Goal: Task Accomplishment & Management: Manage account settings

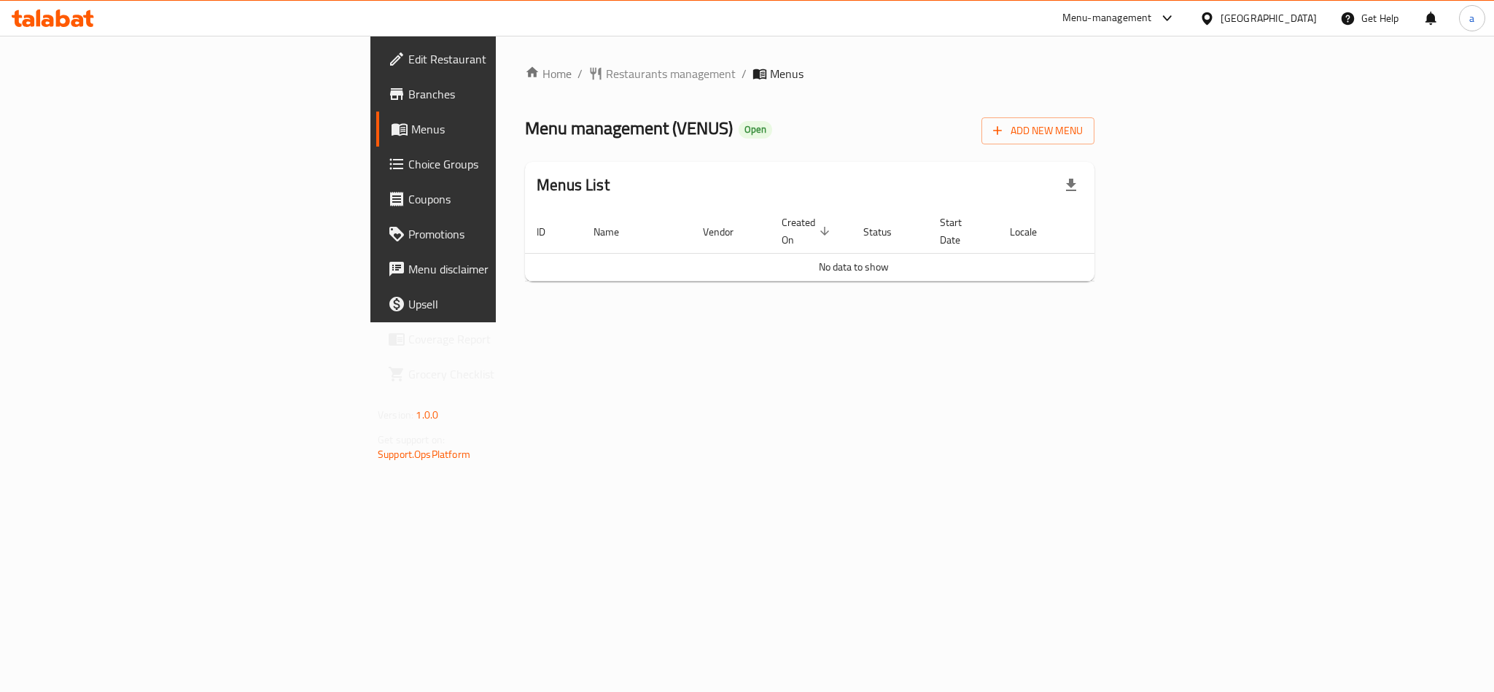
click at [29, 22] on icon at bounding box center [28, 21] width 12 height 12
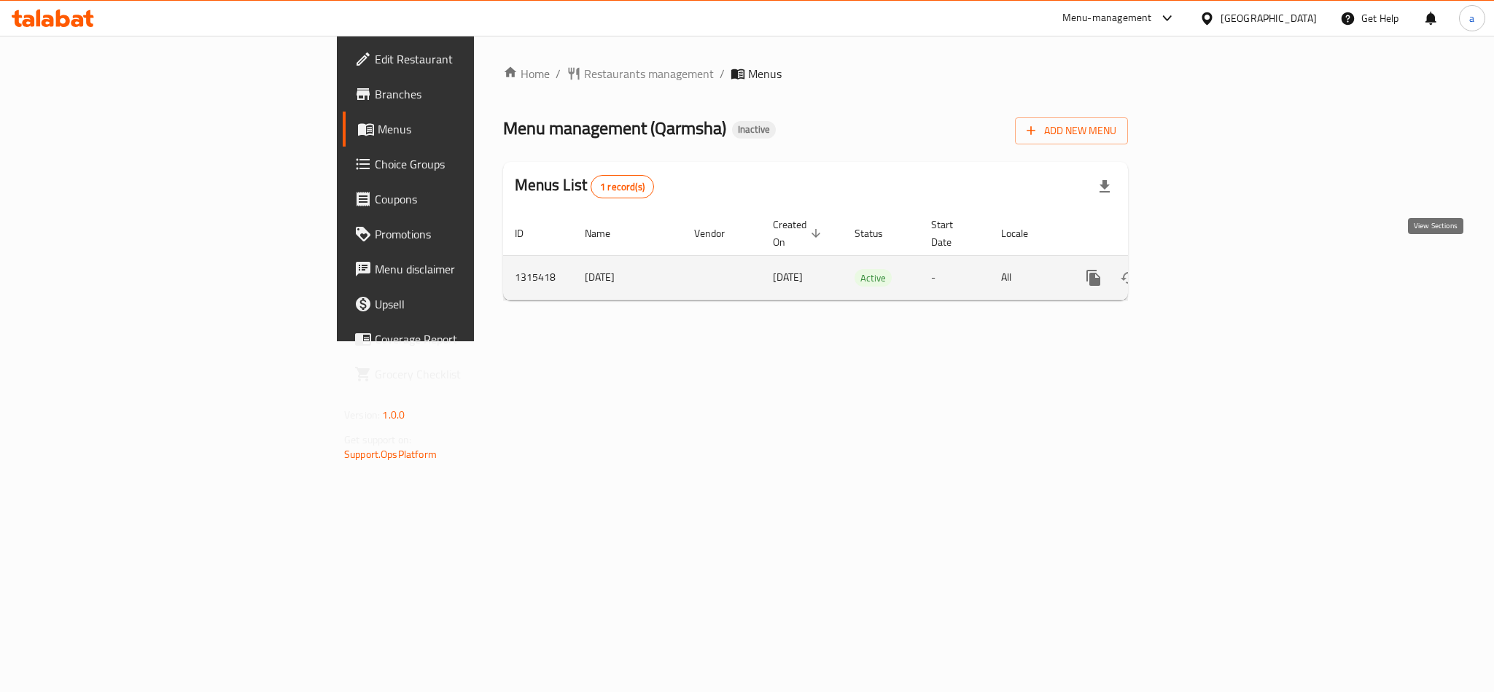
click at [1207, 269] on icon "enhanced table" at bounding box center [1198, 277] width 17 height 17
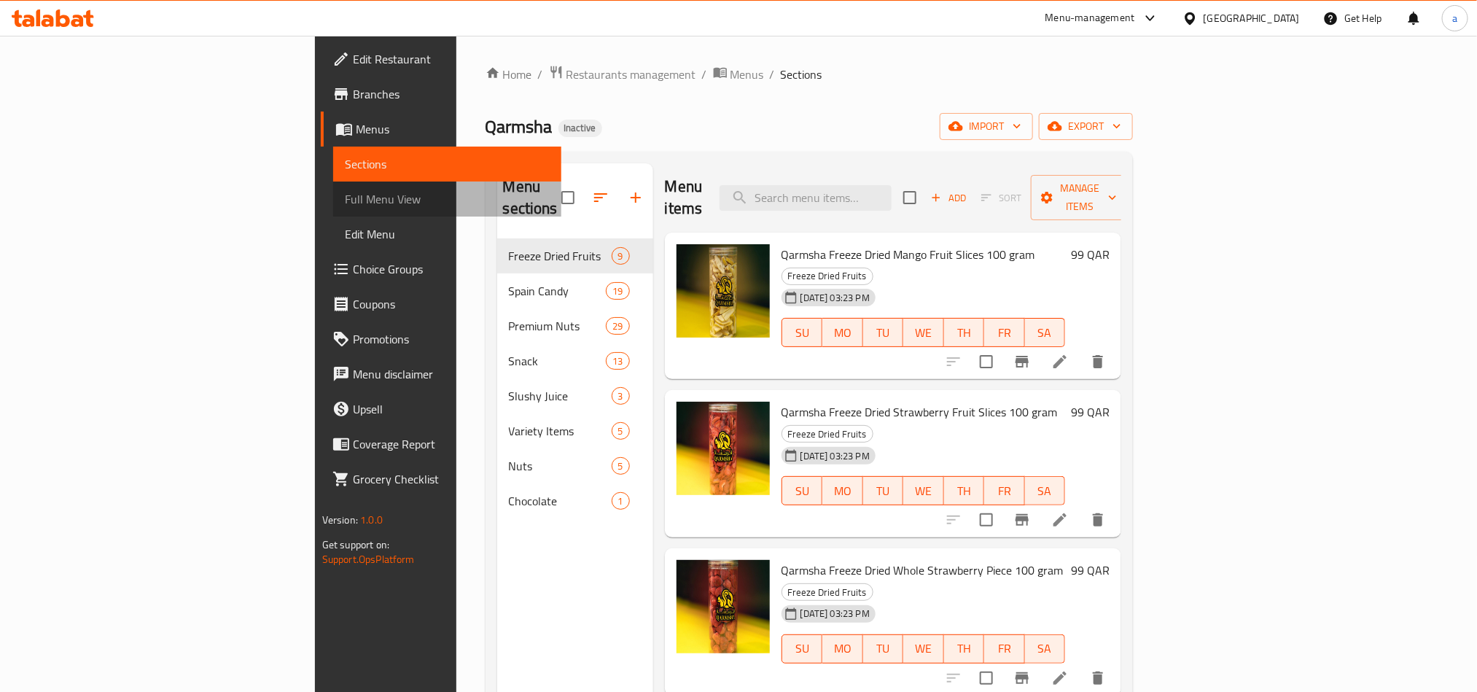
click at [345, 202] on span "Full Menu View" at bounding box center [447, 198] width 205 height 17
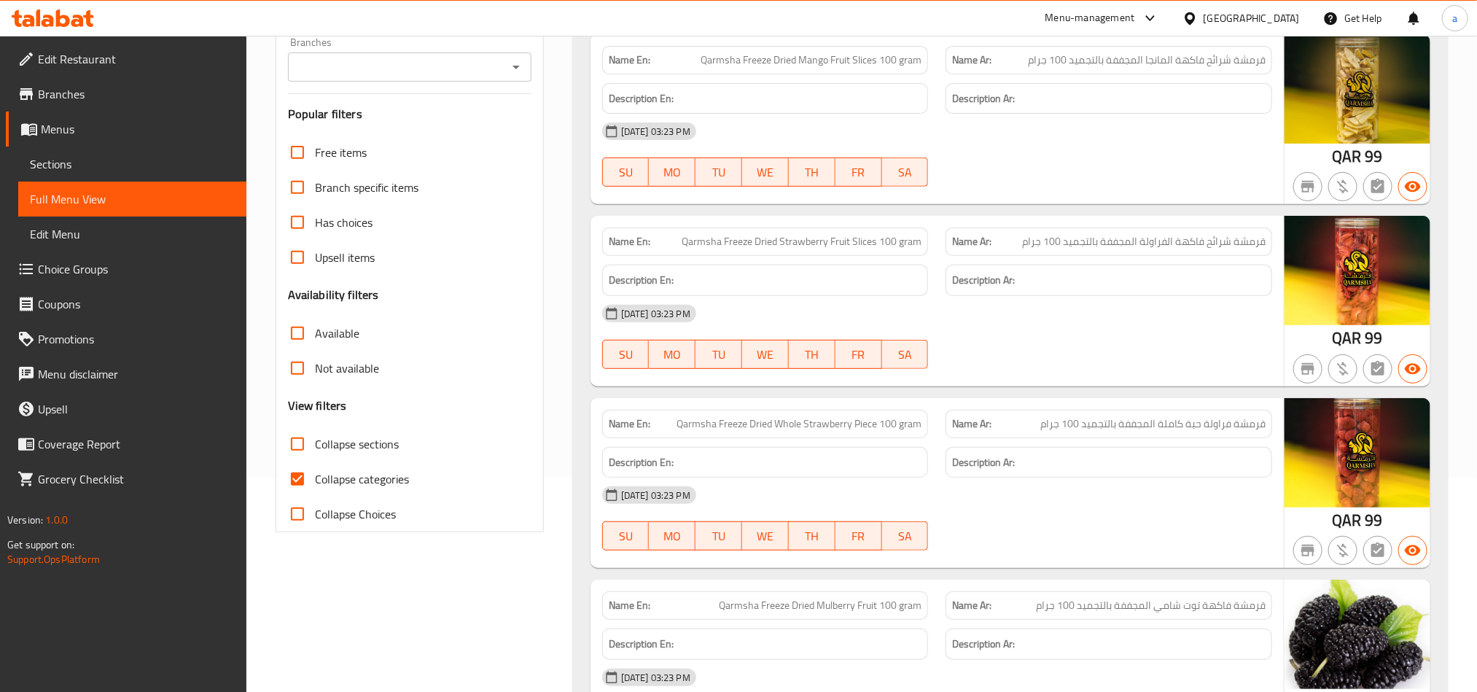
scroll to position [219, 0]
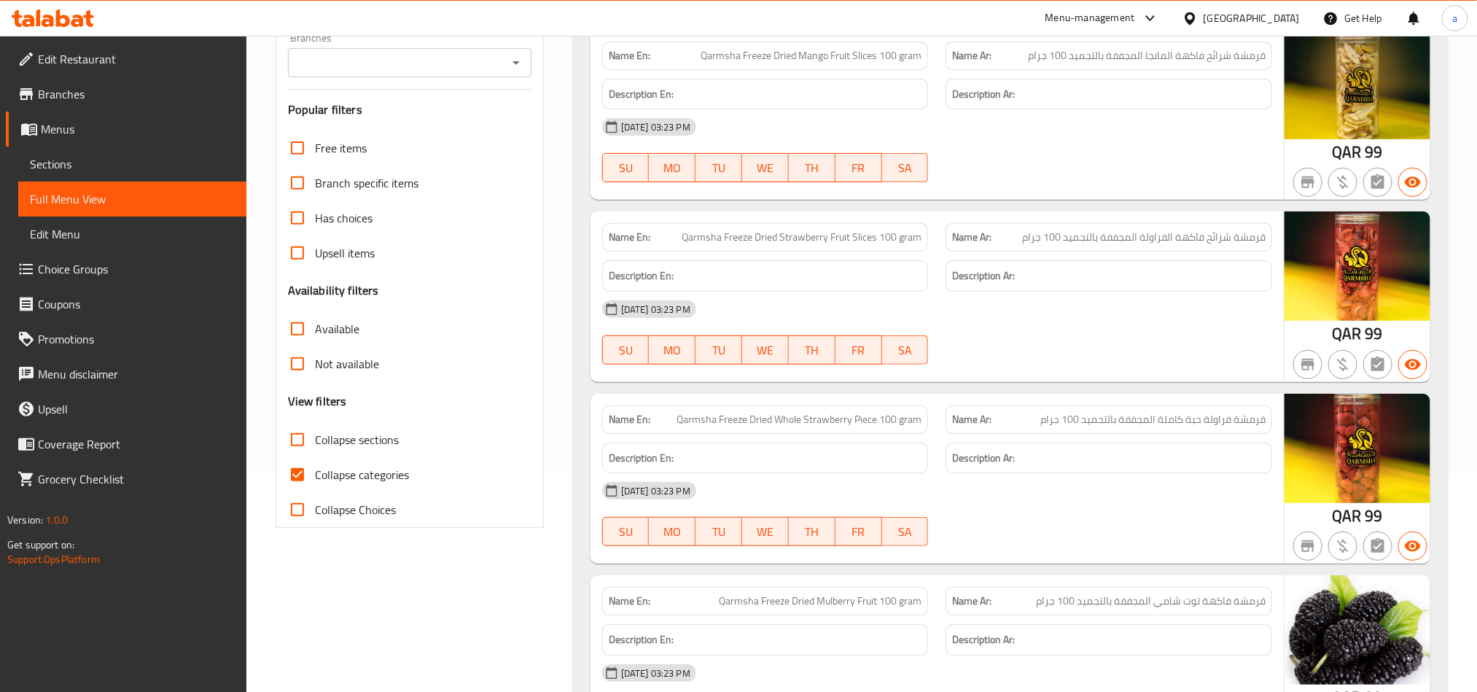
click at [298, 479] on input "Collapse categories" at bounding box center [297, 474] width 35 height 35
checkbox input "false"
click at [296, 446] on input "Collapse sections" at bounding box center [297, 439] width 35 height 35
checkbox input "true"
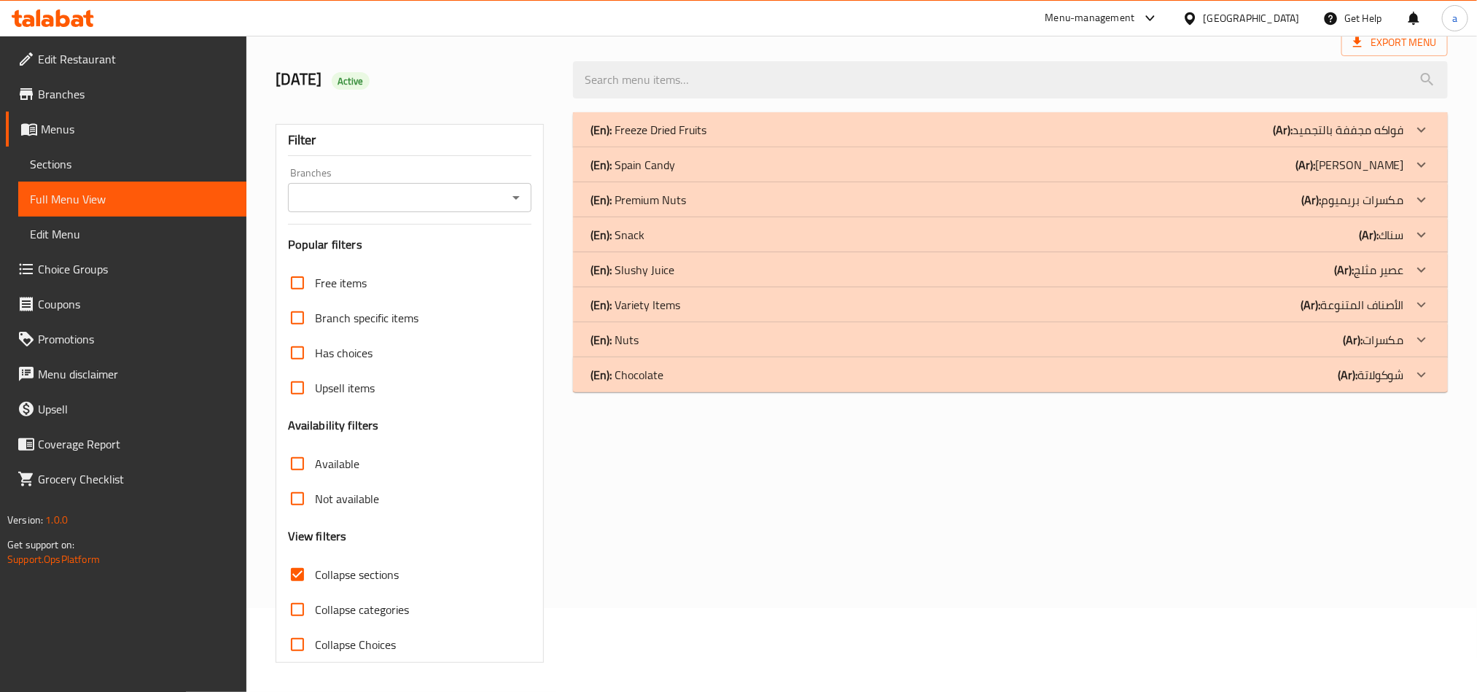
scroll to position [85, 0]
